Goal: Task Accomplishment & Management: Complete application form

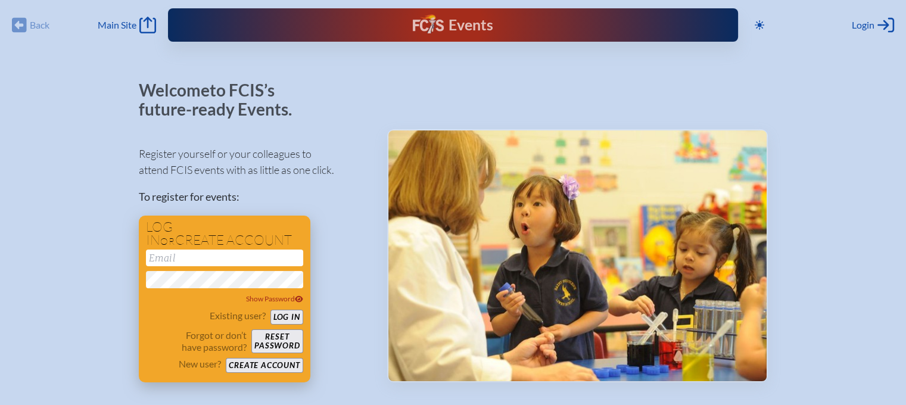
click at [232, 259] on input "email" at bounding box center [224, 258] width 157 height 17
click at [263, 364] on button "Create account" at bounding box center [264, 365] width 77 height 15
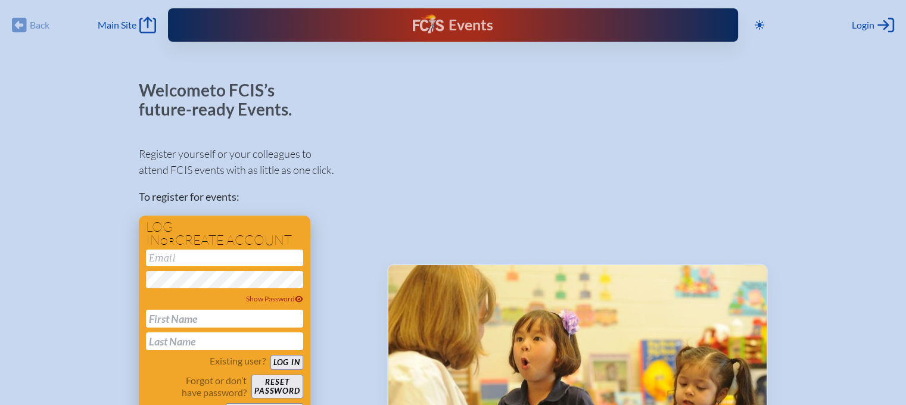
click at [191, 256] on input "email" at bounding box center [224, 258] width 157 height 17
type input "nbourasse"
click at [262, 298] on span "Show Password" at bounding box center [274, 298] width 57 height 9
click at [202, 319] on input "text" at bounding box center [224, 319] width 157 height 18
type input "Najat"
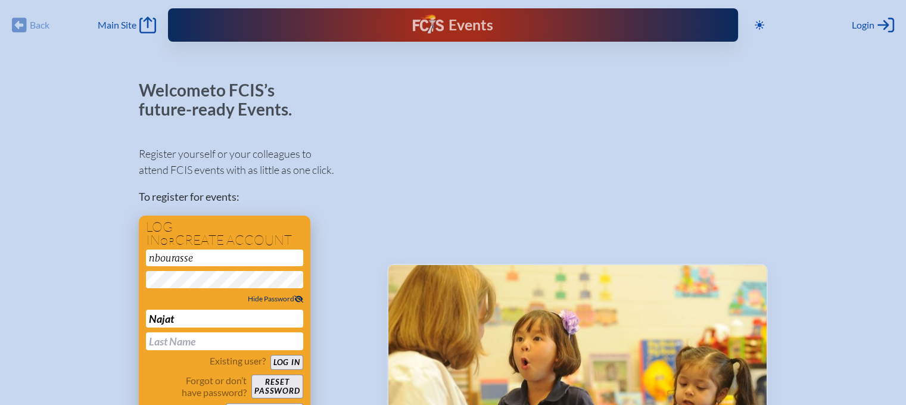
click at [175, 336] on input "text" at bounding box center [224, 341] width 157 height 18
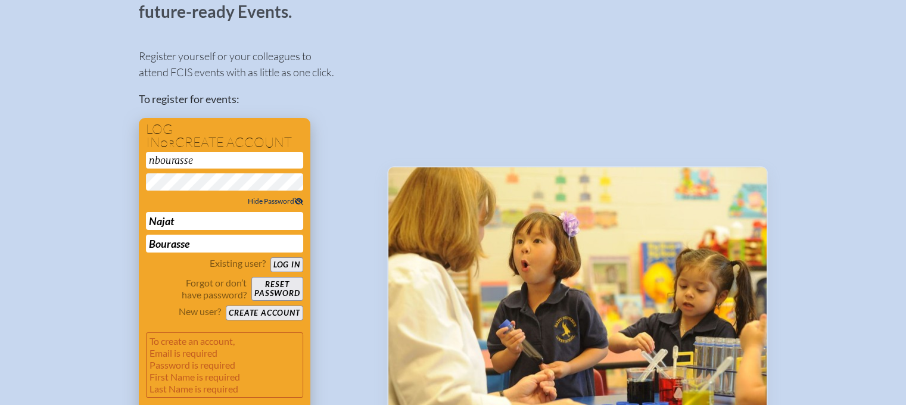
scroll to position [119, 0]
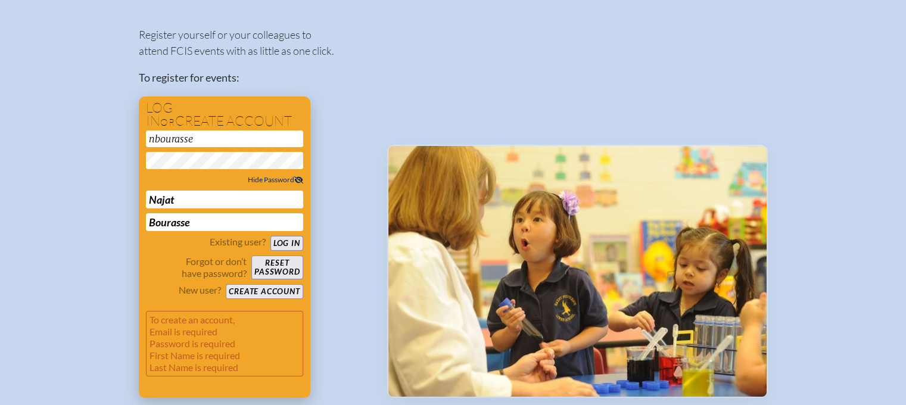
type input "Bourasse"
click at [282, 240] on button "Log in" at bounding box center [286, 243] width 33 height 15
click at [214, 149] on div "nbourasse Hide Password Najat Bourasse" at bounding box center [224, 180] width 157 height 101
click at [211, 141] on input "nbourasse" at bounding box center [224, 138] width 157 height 17
type input "[EMAIL_ADDRESS][DOMAIN_NAME]"
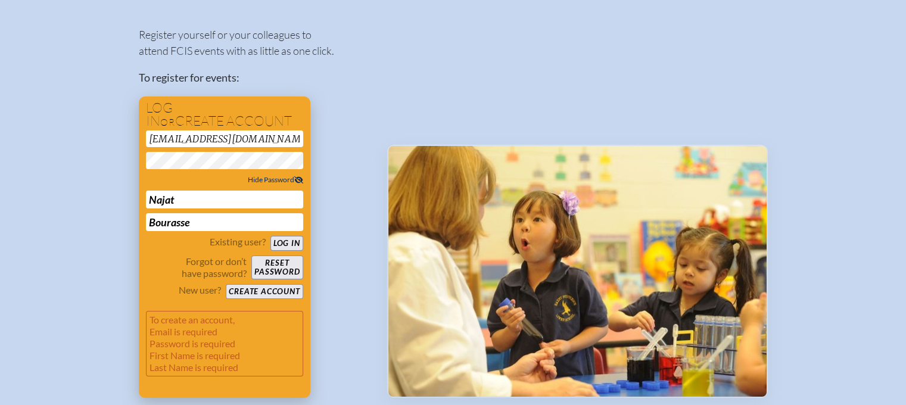
click at [288, 240] on button "Log in" at bounding box center [286, 243] width 33 height 15
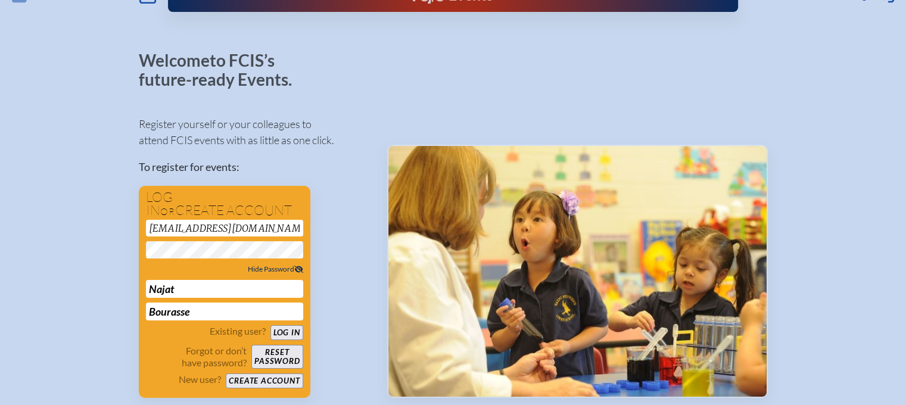
scroll to position [83, 0]
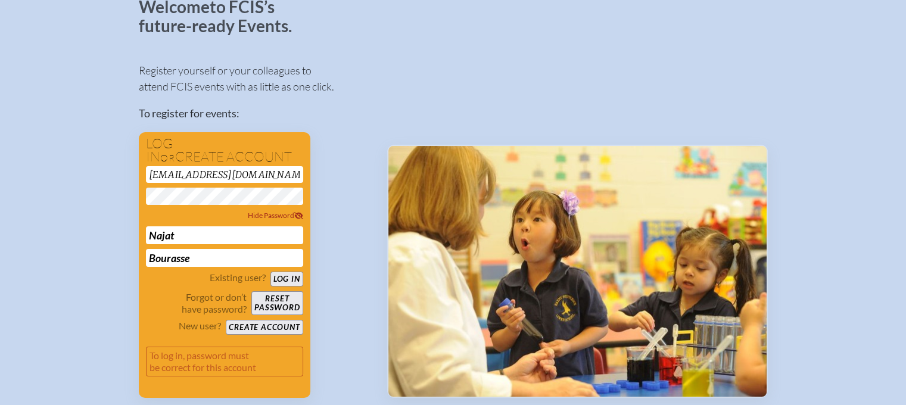
click at [286, 281] on button "Log in" at bounding box center [286, 279] width 33 height 15
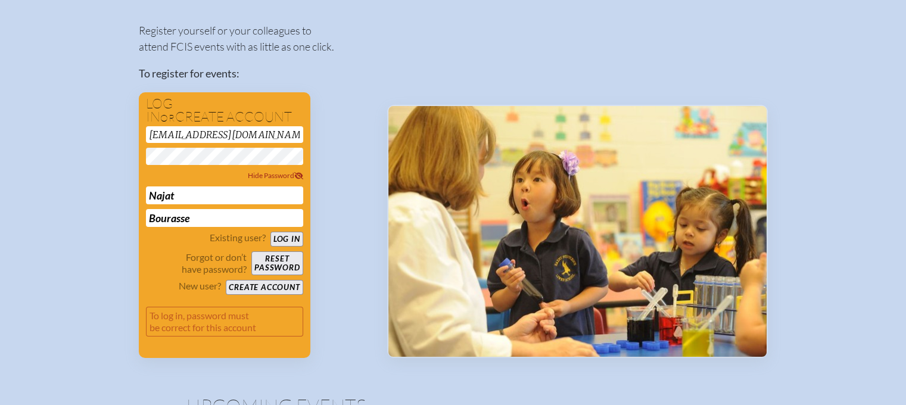
scroll to position [143, 0]
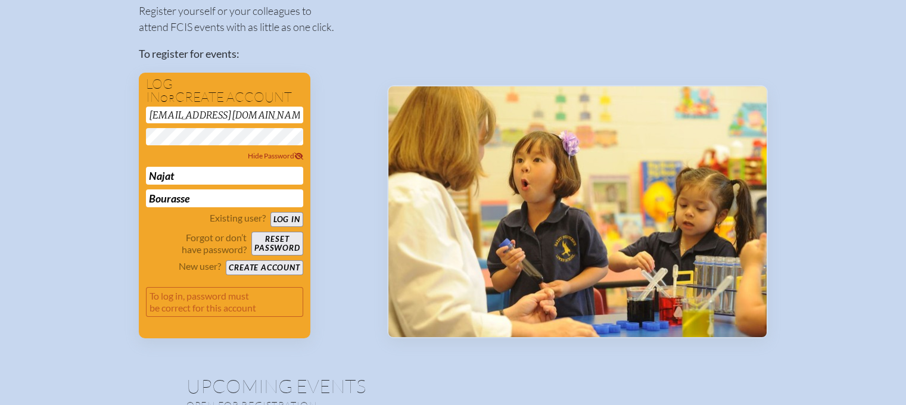
click at [286, 214] on button "Log in" at bounding box center [286, 219] width 33 height 15
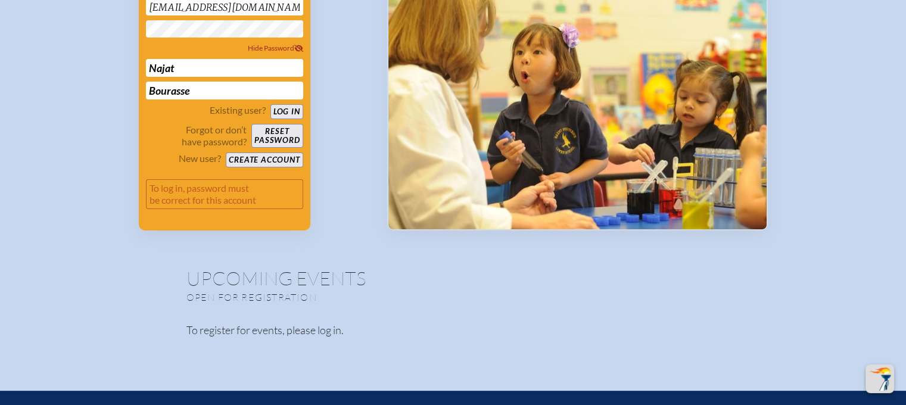
scroll to position [238, 0]
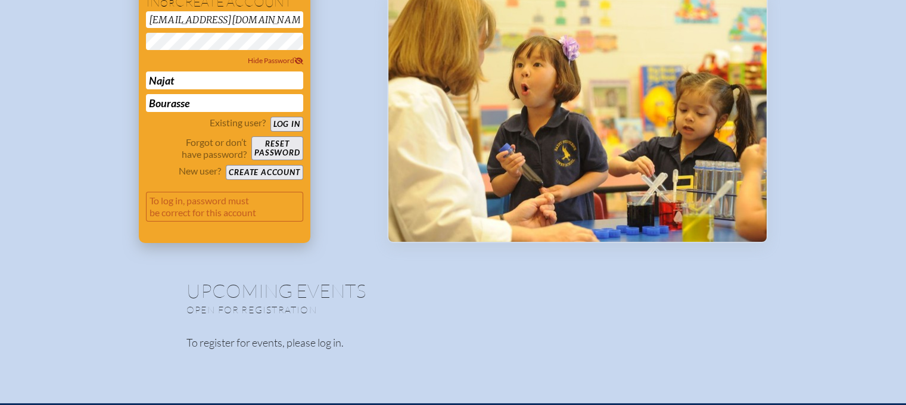
click at [284, 119] on button "Log in" at bounding box center [286, 124] width 33 height 15
click at [217, 86] on input "Najat" at bounding box center [224, 80] width 157 height 18
type input "N"
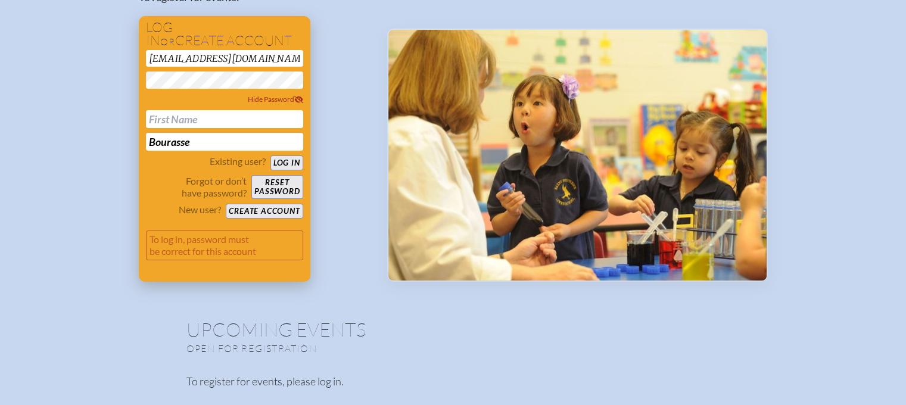
scroll to position [179, 0]
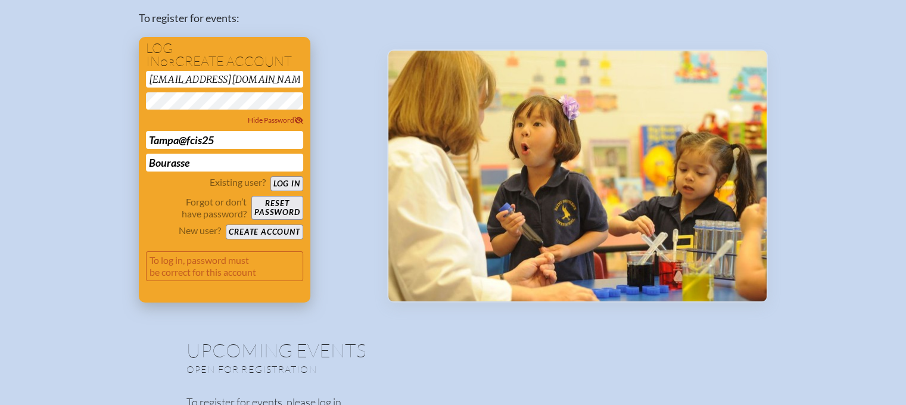
type input "Tampa@fcis25"
drag, startPoint x: 191, startPoint y: 165, endPoint x: 123, endPoint y: 175, distance: 68.6
click at [123, 175] on div "Welcome to FCIS’s future-ready Events. Register yourself or your colleagues to …" at bounding box center [453, 163] width 868 height 522
type input "Tampa@fcis25"
click at [279, 176] on button "Log in" at bounding box center [286, 183] width 33 height 15
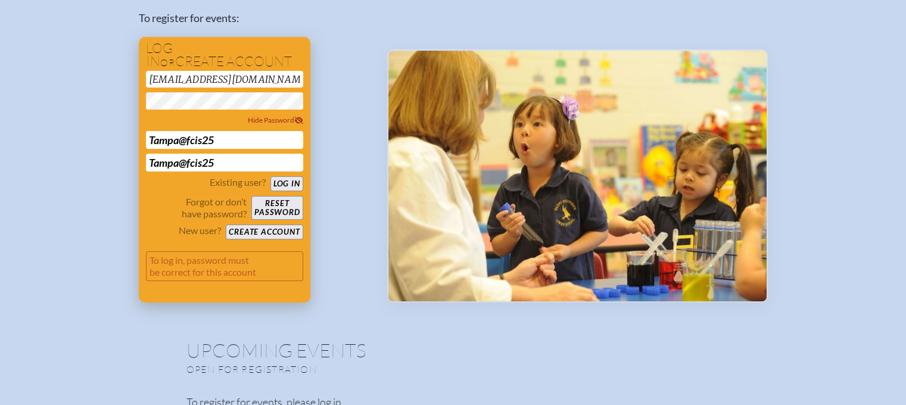
click at [286, 183] on button "Log in" at bounding box center [286, 183] width 33 height 15
